Goal: Download file/media

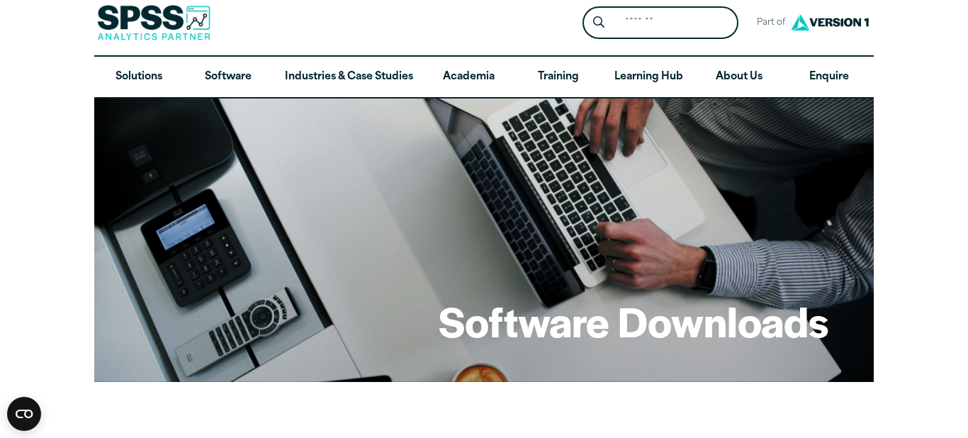
scroll to position [12, 0]
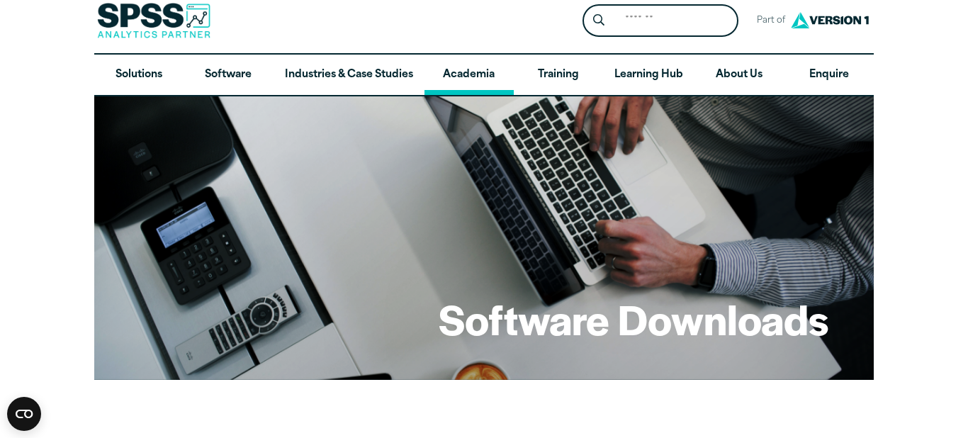
click at [470, 72] on link "Academia" at bounding box center [468, 75] width 89 height 41
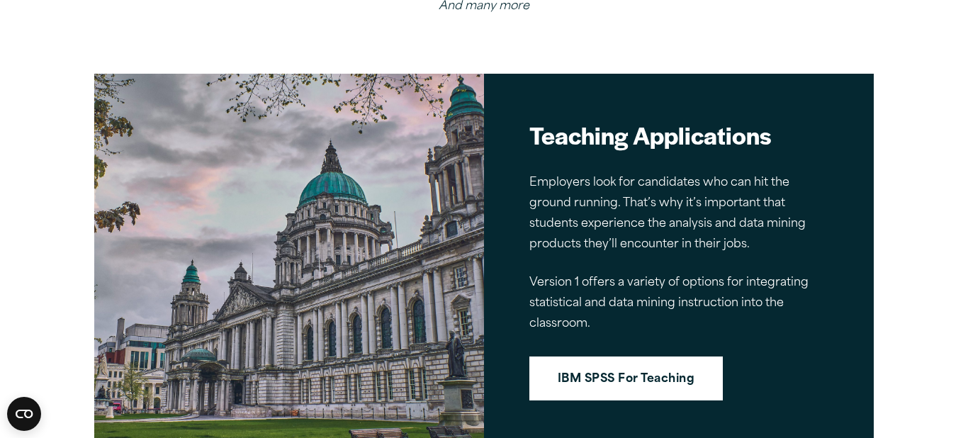
scroll to position [1014, 0]
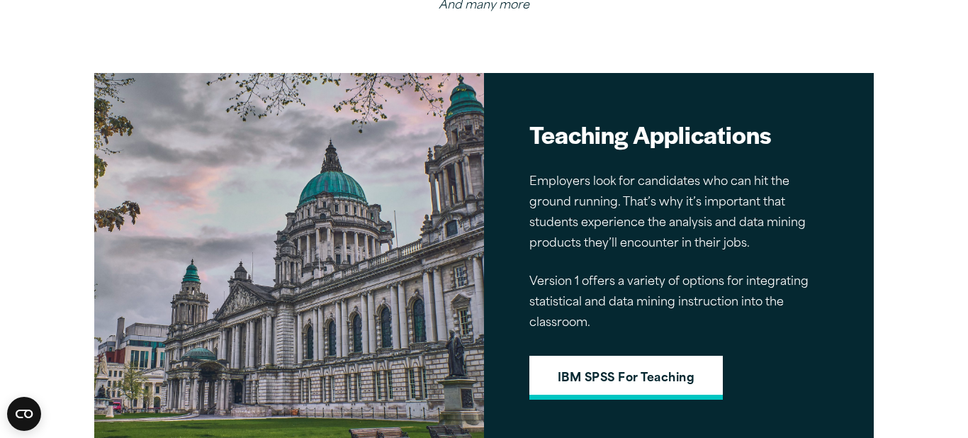
click at [624, 356] on link "IBM SPSS For Teaching" at bounding box center [625, 378] width 193 height 44
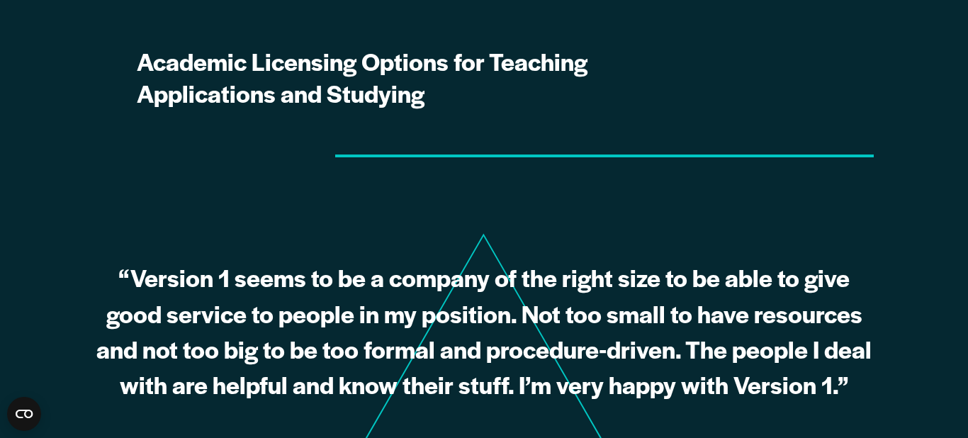
scroll to position [699, 0]
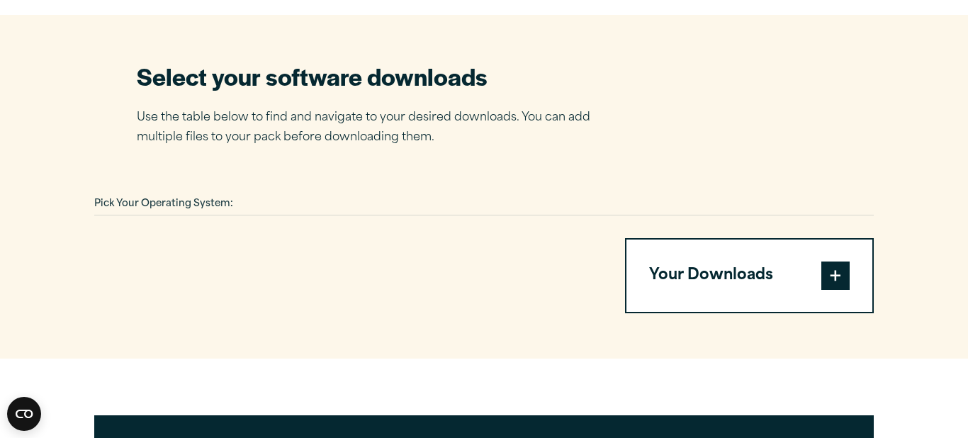
scroll to position [851, 0]
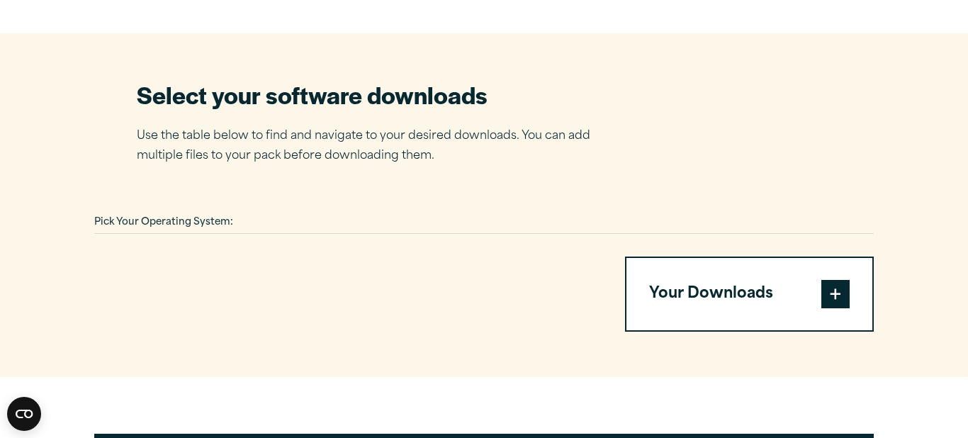
click at [748, 291] on button "Your Downloads" at bounding box center [749, 294] width 246 height 72
click at [837, 292] on span at bounding box center [835, 294] width 28 height 28
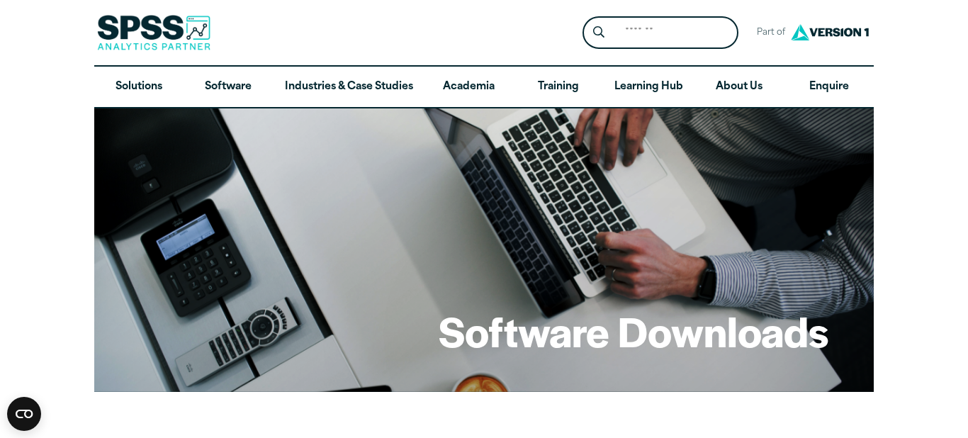
scroll to position [0, 0]
click at [230, 89] on link "Software" at bounding box center [227, 87] width 89 height 41
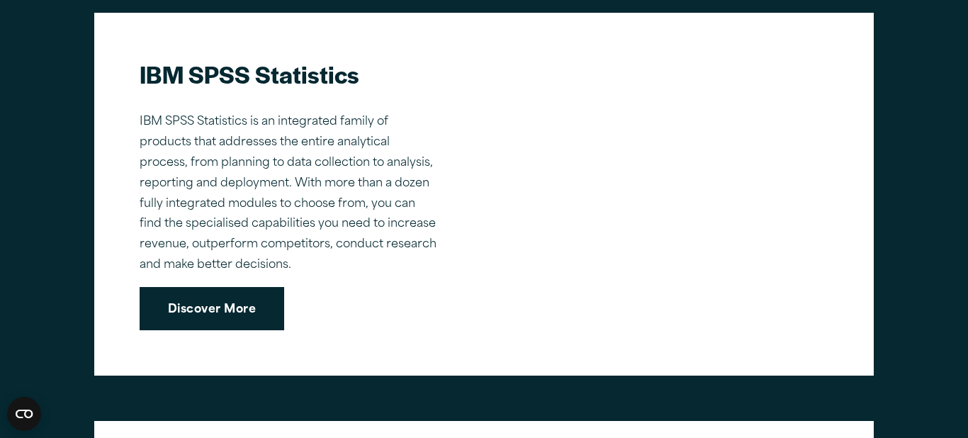
scroll to position [1019, 0]
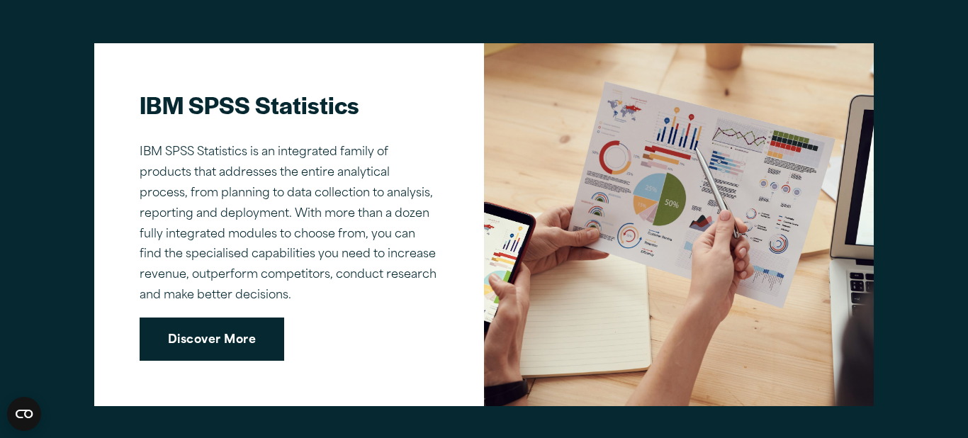
click at [213, 330] on link "Discover More" at bounding box center [212, 339] width 145 height 44
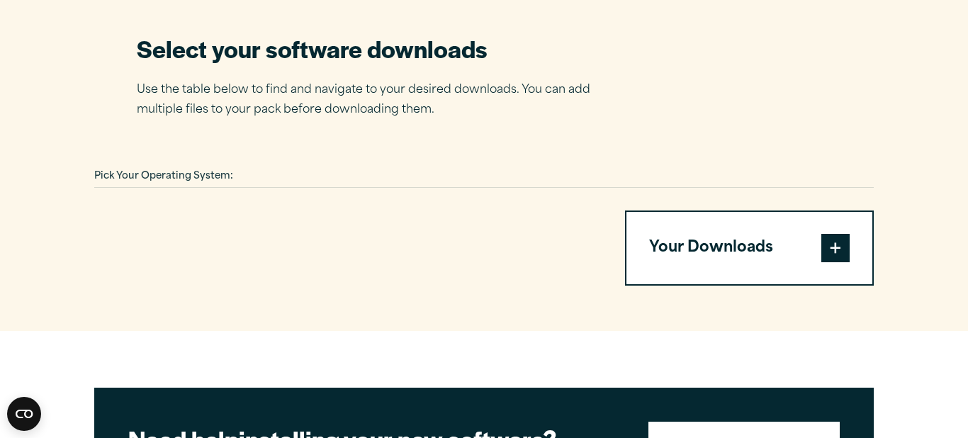
scroll to position [898, 0]
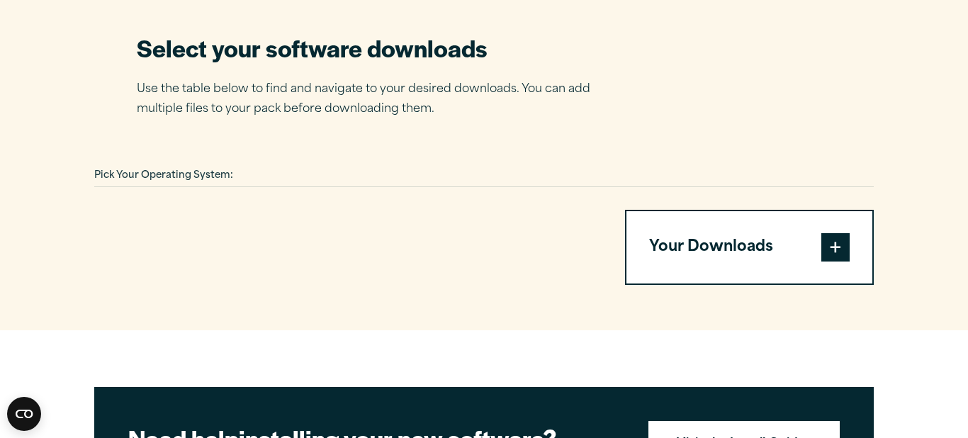
click at [198, 174] on span "Pick Your Operating System:" at bounding box center [163, 175] width 139 height 9
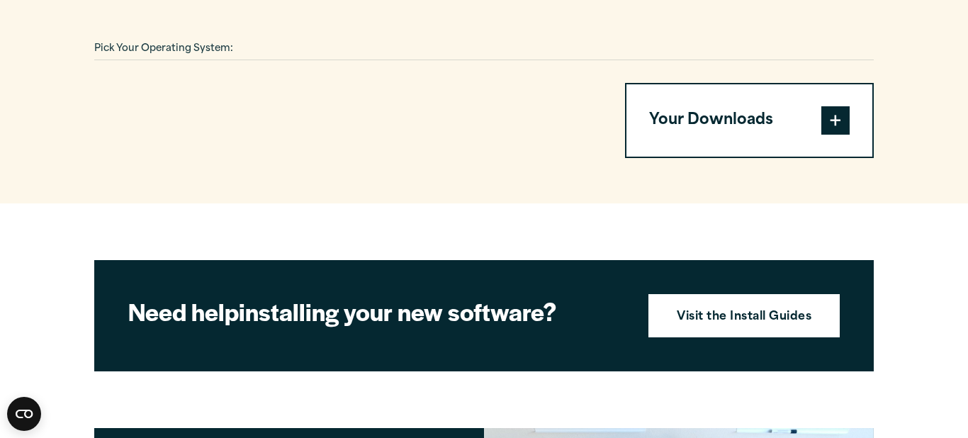
scroll to position [1027, 0]
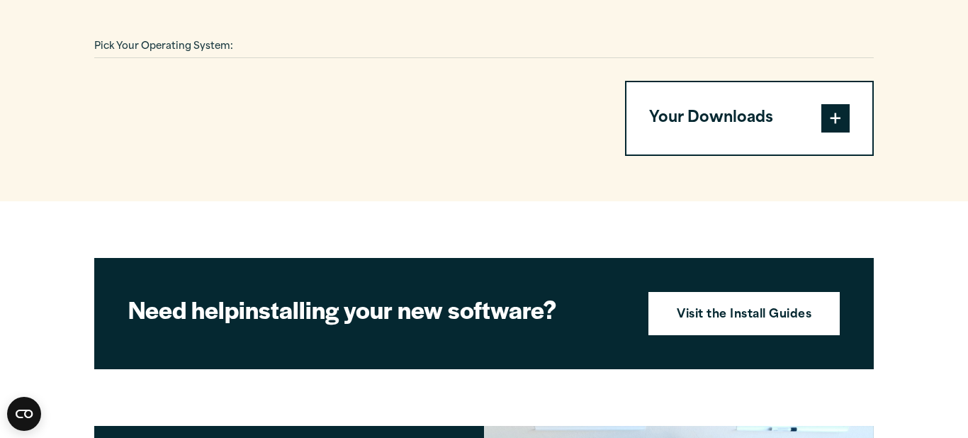
click at [726, 112] on button "Your Downloads" at bounding box center [749, 118] width 246 height 72
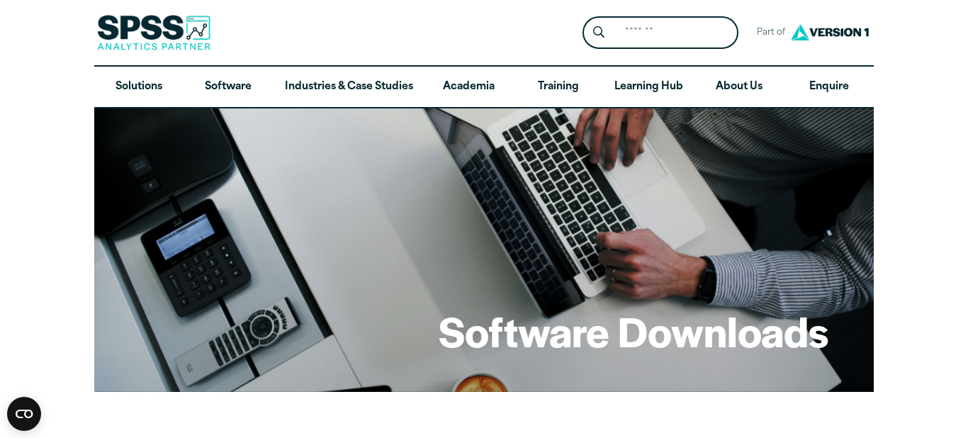
scroll to position [0, 0]
click at [648, 36] on input "Search for:" at bounding box center [675, 33] width 119 height 28
type input "**********"
click at [599, 33] on button "Submit Site Search" at bounding box center [599, 33] width 26 height 26
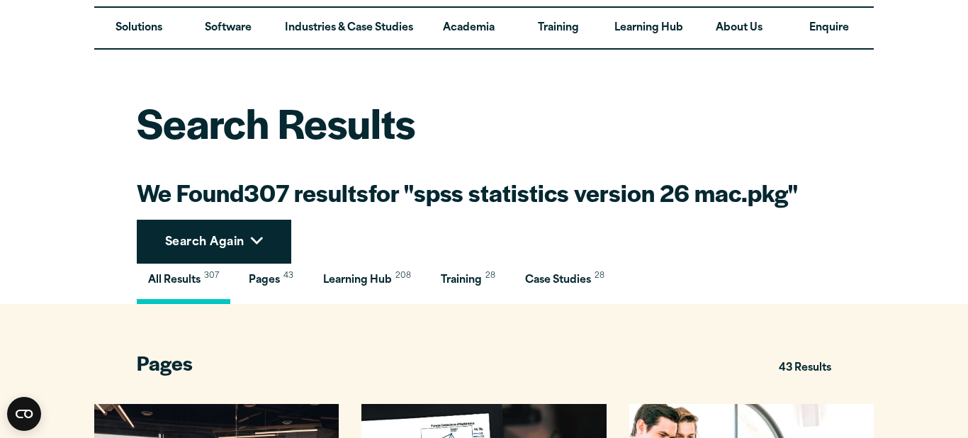
scroll to position [60, 0]
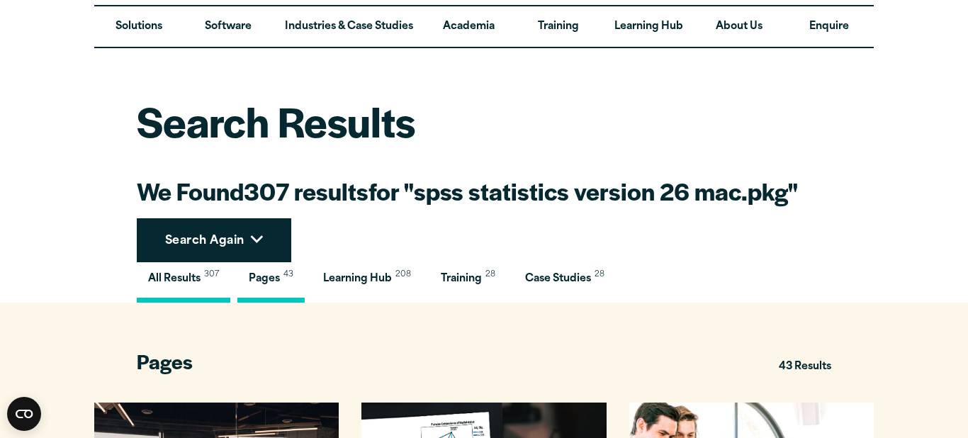
click at [279, 283] on span "Pages" at bounding box center [264, 278] width 31 height 11
